Goal: Task Accomplishment & Management: Use online tool/utility

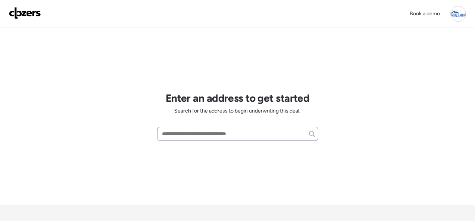
scroll to position [75, 0]
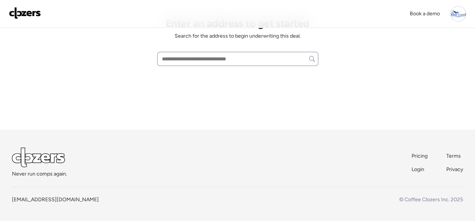
click at [188, 52] on div at bounding box center [237, 59] width 161 height 14
click at [190, 59] on input "text" at bounding box center [238, 59] width 155 height 10
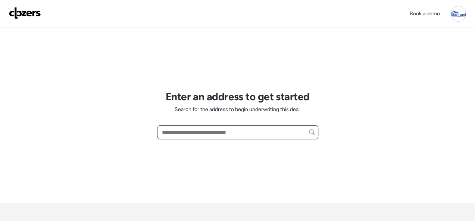
scroll to position [0, 0]
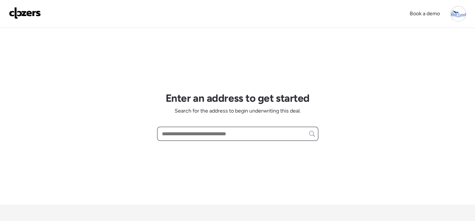
paste input "**********"
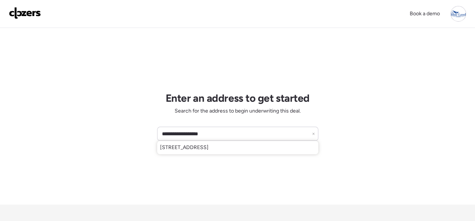
click at [201, 147] on span "[STREET_ADDRESS]" at bounding box center [184, 147] width 49 height 7
type input "**********"
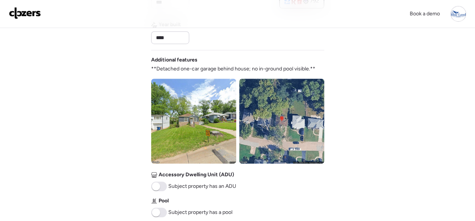
scroll to position [409, 0]
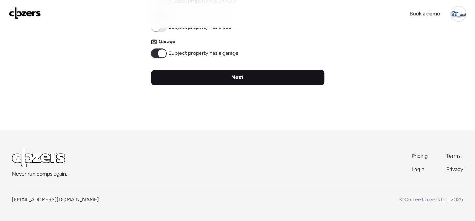
click at [236, 75] on span "Next" at bounding box center [237, 77] width 12 height 7
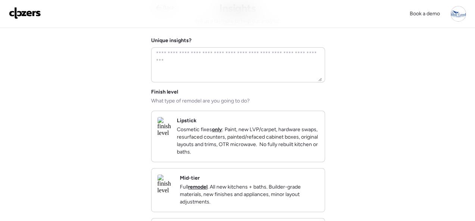
scroll to position [75, 0]
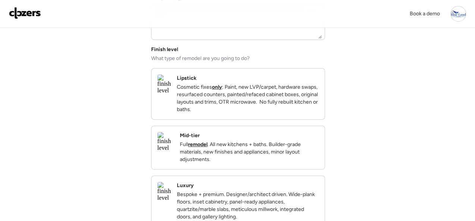
click at [313, 113] on p "Cosmetic fixes only : Paint, new LVP/carpet, hardware swaps, resurfaced counter…" at bounding box center [248, 99] width 142 height 30
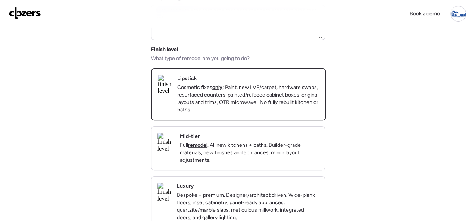
scroll to position [257, 0]
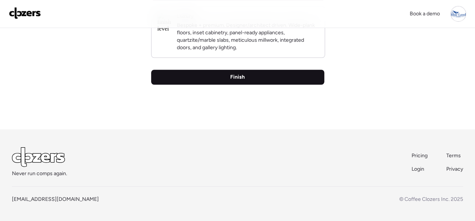
click at [250, 77] on div "Finish" at bounding box center [237, 77] width 173 height 15
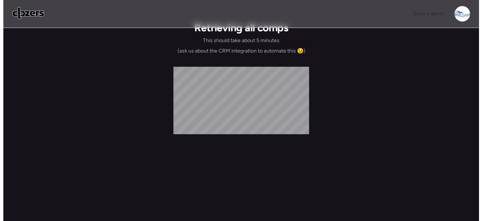
scroll to position [0, 0]
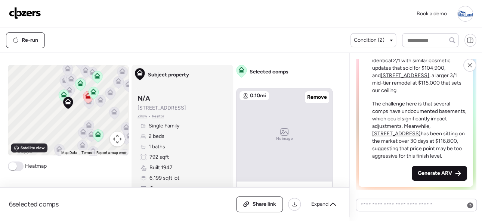
click at [432, 170] on span "Generate ARV" at bounding box center [434, 173] width 34 height 7
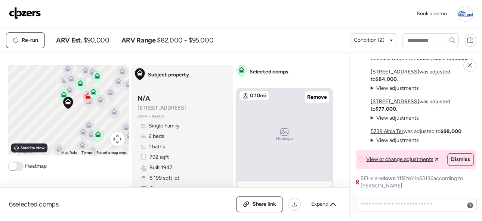
click at [25, 10] on img at bounding box center [25, 13] width 32 height 12
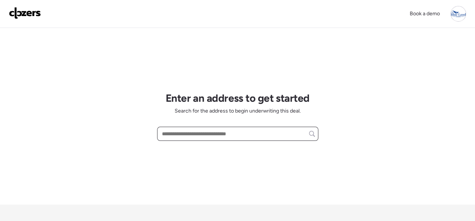
click at [169, 133] on input "text" at bounding box center [238, 134] width 155 height 10
paste input "**********"
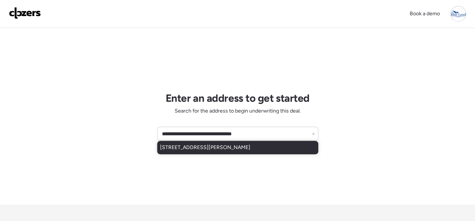
click at [187, 141] on div "7470 Sharon Dr, Saint Louis, MO, 63136" at bounding box center [237, 147] width 161 height 13
type input "**********"
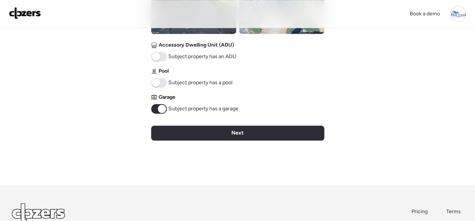
scroll to position [409, 0]
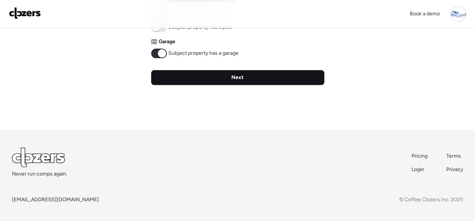
click at [238, 78] on span "Next" at bounding box center [237, 77] width 12 height 7
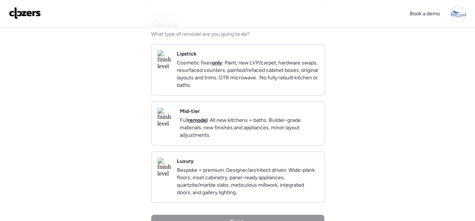
scroll to position [0, 0]
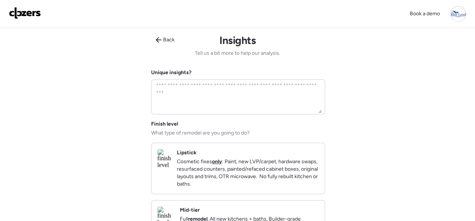
click at [311, 151] on div "Lipstick Cosmetic fixes only : Paint, new LVP/carpet, hardware swaps, resurface…" at bounding box center [248, 168] width 142 height 39
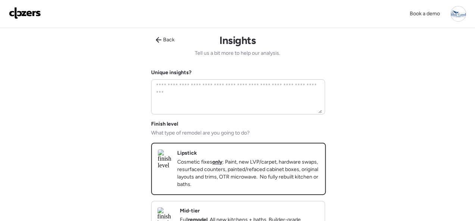
scroll to position [187, 0]
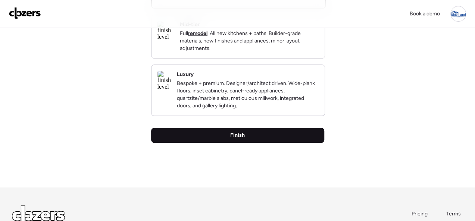
click at [253, 143] on div "Finish" at bounding box center [237, 135] width 173 height 15
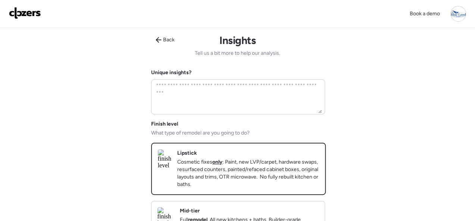
scroll to position [224, 0]
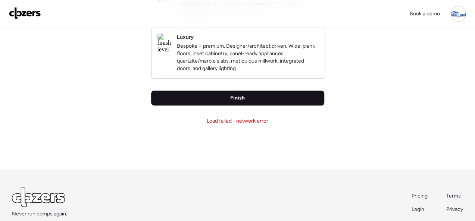
click at [228, 106] on div "Finish" at bounding box center [237, 98] width 173 height 15
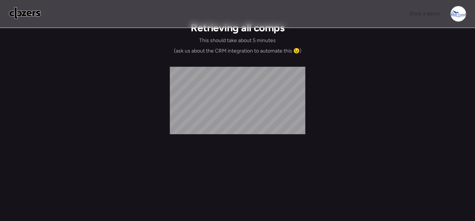
scroll to position [0, 0]
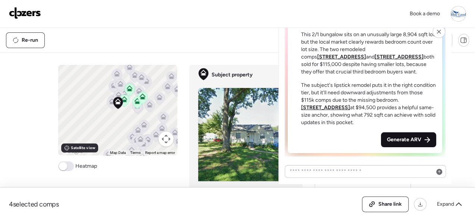
click at [415, 144] on span "Generate ARV" at bounding box center [404, 139] width 34 height 7
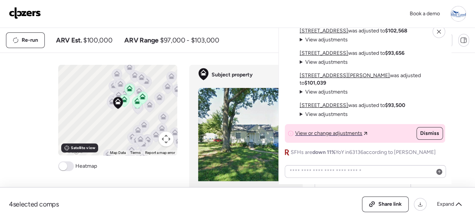
click at [31, 12] on img at bounding box center [25, 13] width 32 height 12
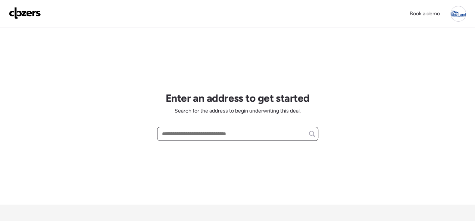
click at [184, 134] on input "text" at bounding box center [238, 134] width 155 height 10
paste input "**********"
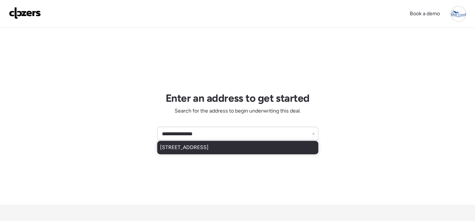
click at [174, 148] on span "8835 Sumter Dr, Saint Louis, MO, 63136" at bounding box center [184, 147] width 49 height 7
type input "**********"
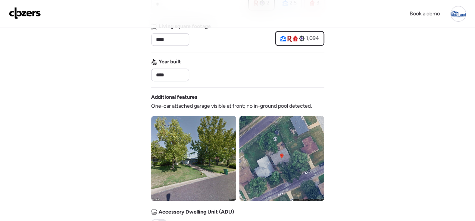
scroll to position [299, 0]
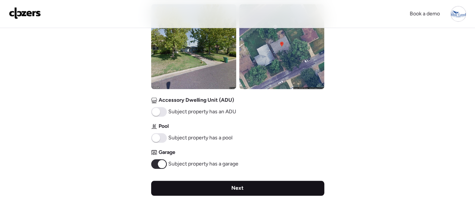
click at [250, 189] on div "Next" at bounding box center [237, 188] width 173 height 15
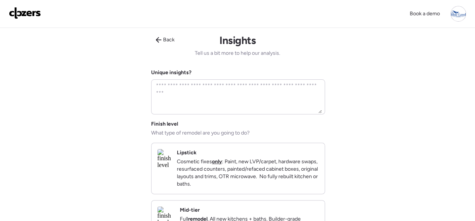
scroll to position [0, 0]
click at [302, 158] on p "Cosmetic fixes only : Paint, new LVP/carpet, hardware swaps, resurfaced counter…" at bounding box center [248, 173] width 142 height 30
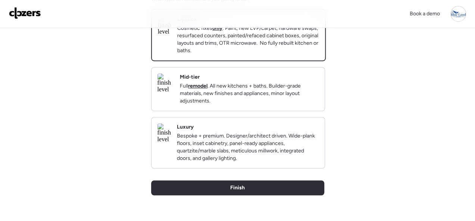
scroll to position [224, 0]
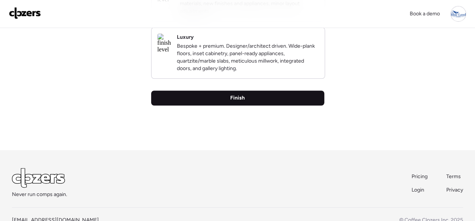
click at [234, 102] on span "Finish" at bounding box center [237, 97] width 15 height 7
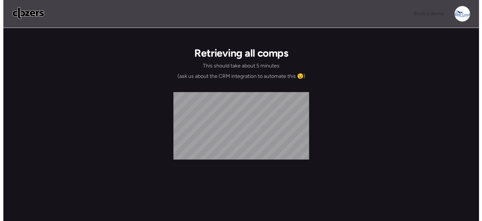
scroll to position [0, 0]
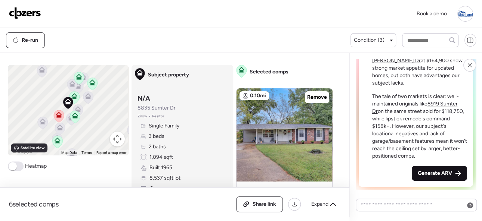
click at [417, 174] on span "Generate ARV" at bounding box center [434, 173] width 34 height 7
